Goal: Navigation & Orientation: Go to known website

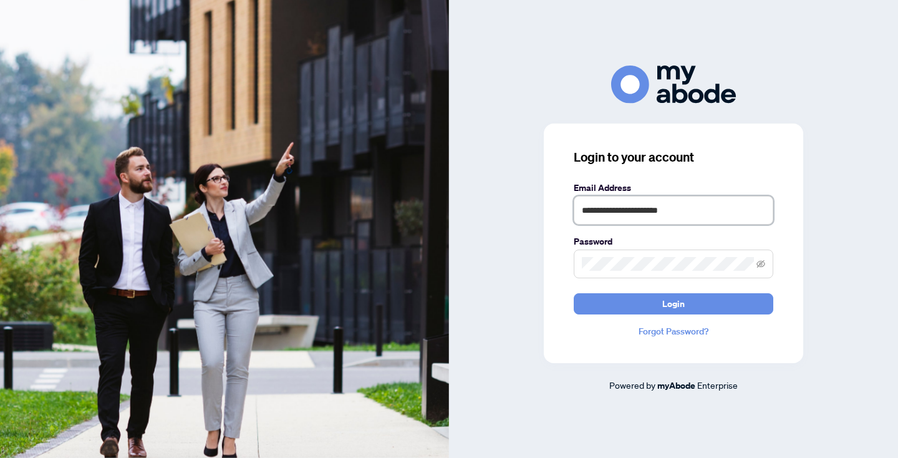
click at [734, 205] on input "**********" at bounding box center [672, 210] width 199 height 29
type input "**********"
click at [686, 303] on button "Login" at bounding box center [672, 303] width 199 height 21
